Goal: Transaction & Acquisition: Purchase product/service

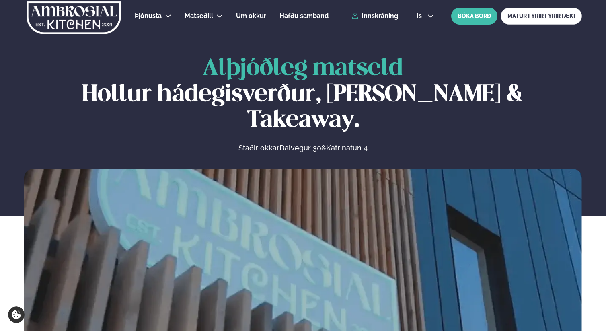
click at [382, 21] on div "Þjónusta Hádegismatur fyrir fyrirtæki Fyrirtækja veitingar Einkapartý Matseðill…" at bounding box center [303, 16] width 606 height 32
click at [381, 16] on link "Innskráning" at bounding box center [375, 15] width 46 height 7
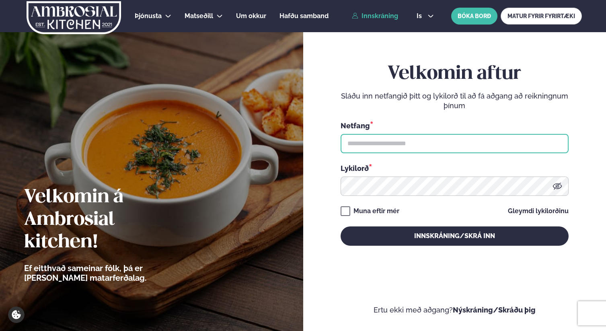
click at [392, 148] on input "text" at bounding box center [454, 143] width 228 height 19
type input "**********"
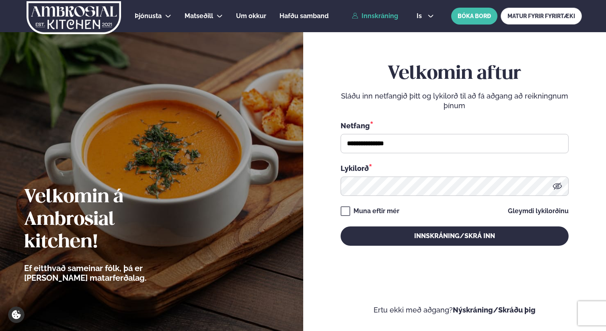
click at [379, 208] on div "Muna eftir mér" at bounding box center [376, 211] width 46 height 10
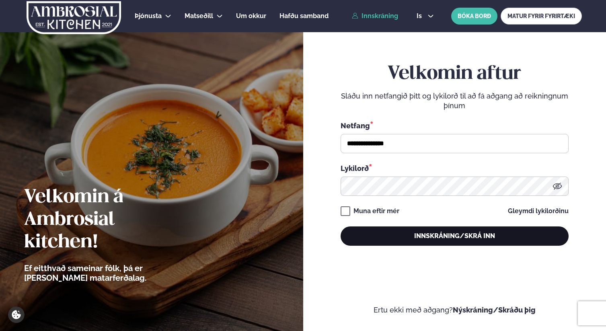
click at [403, 231] on button "Innskráning/Skrá inn" at bounding box center [454, 235] width 228 height 19
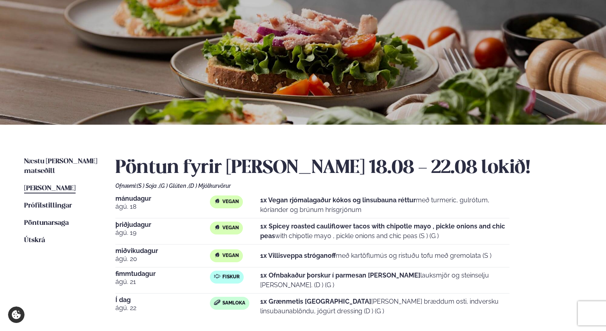
scroll to position [148, 0]
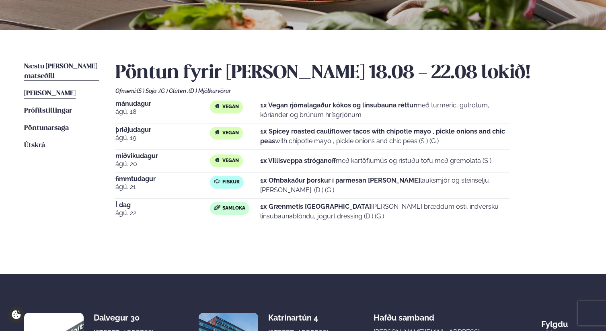
click at [65, 64] on span "Næstu [PERSON_NAME] matseðill" at bounding box center [60, 71] width 73 height 16
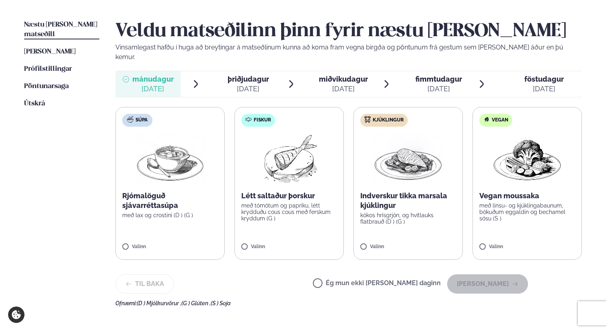
scroll to position [192, 0]
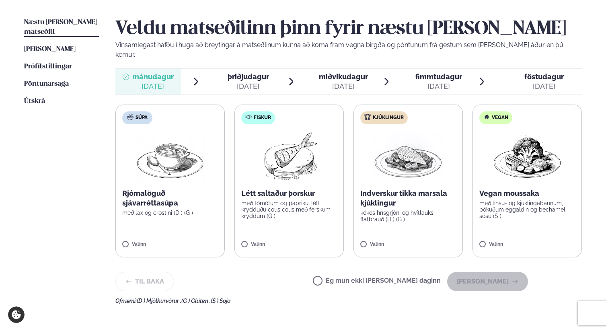
click at [299, 165] on img at bounding box center [289, 156] width 71 height 51
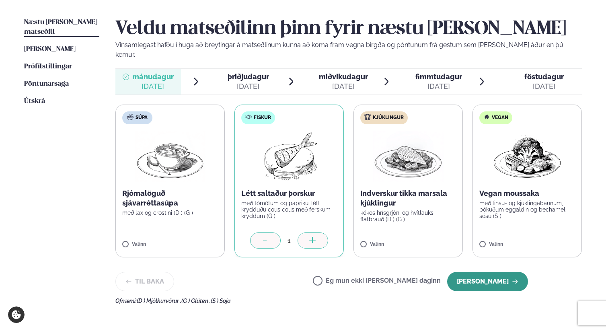
click at [496, 272] on button "[PERSON_NAME]" at bounding box center [487, 281] width 81 height 19
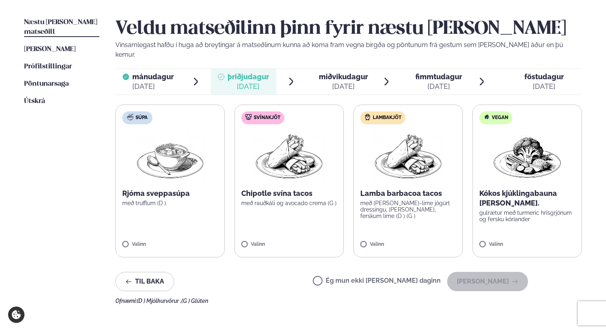
click at [515, 194] on p "Kókos kjúklingabauna [PERSON_NAME]." at bounding box center [527, 198] width 96 height 19
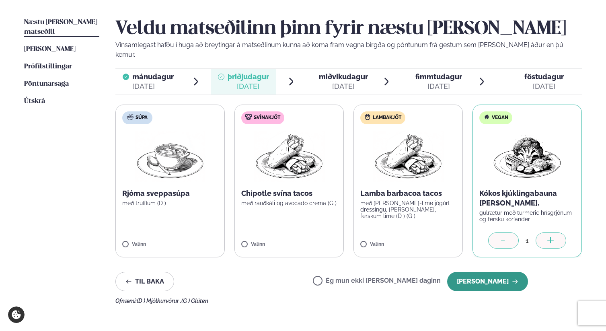
click at [493, 272] on button "[PERSON_NAME]" at bounding box center [487, 281] width 81 height 19
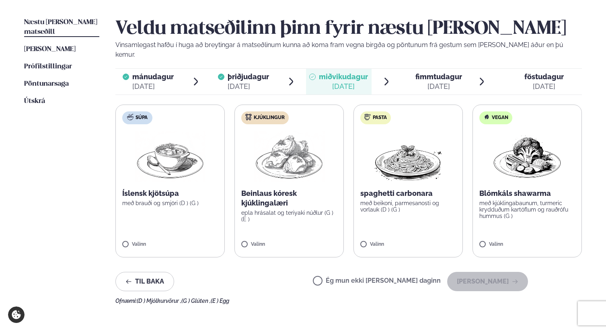
click at [515, 200] on p "með kjúklingabaunum, turmeric krydduðum kartöflum og rauðrófu hummus (G )" at bounding box center [527, 209] width 96 height 19
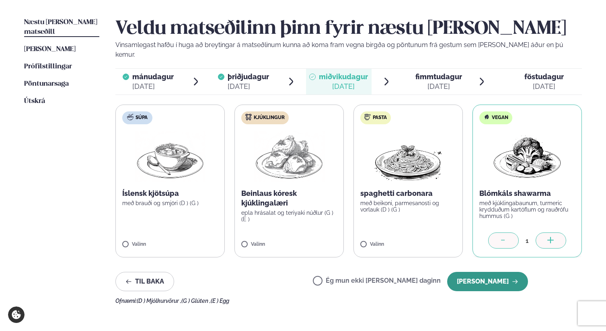
click at [498, 272] on button "[PERSON_NAME]" at bounding box center [487, 281] width 81 height 19
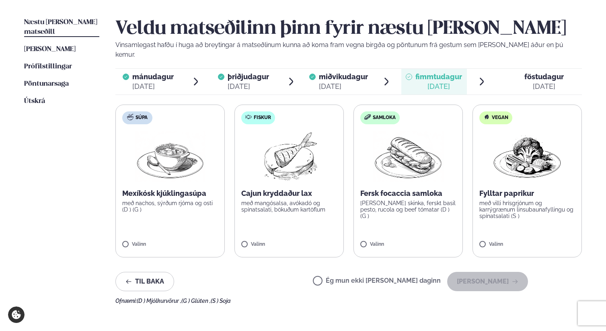
click at [506, 214] on label "Vegan Fylltar paprikur með villi hrísgrjónum og karrýgrænum linsubaunafyllingu …" at bounding box center [526, 181] width 109 height 153
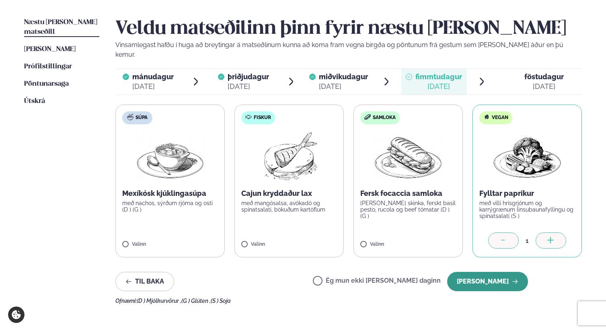
click at [497, 272] on button "[PERSON_NAME]" at bounding box center [487, 281] width 81 height 19
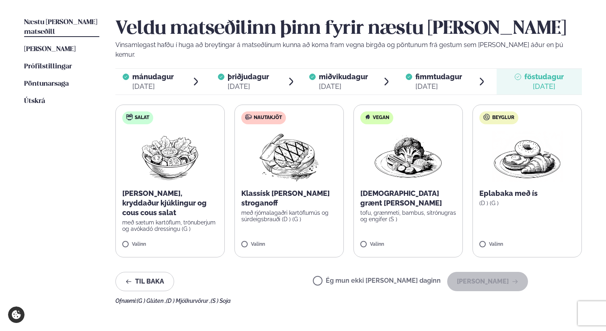
click at [399, 157] on img at bounding box center [408, 156] width 71 height 51
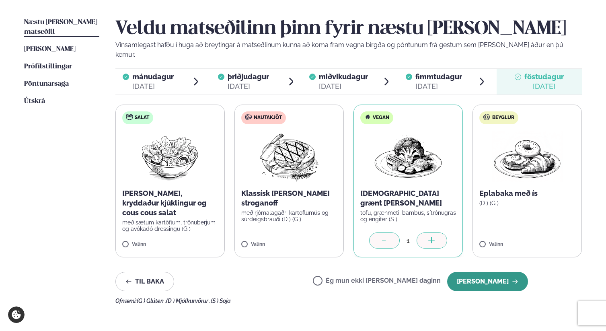
click at [483, 272] on button "[PERSON_NAME]" at bounding box center [487, 281] width 81 height 19
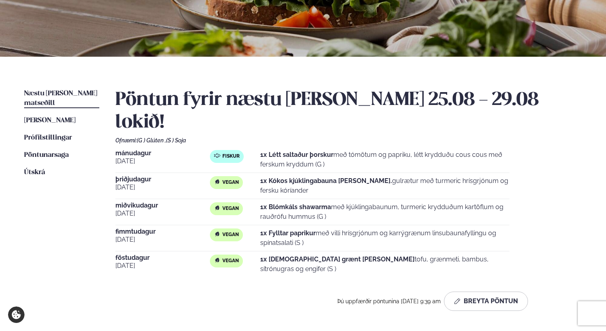
scroll to position [0, 0]
